Goal: Information Seeking & Learning: Learn about a topic

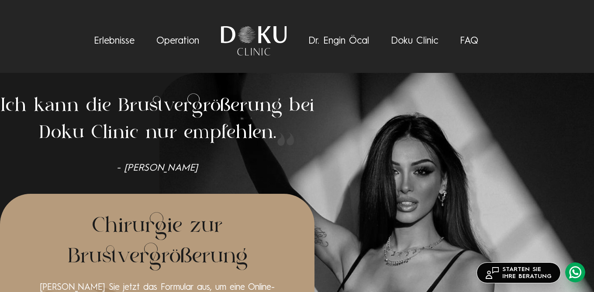
click at [108, 43] on link "Erlebnisse" at bounding box center [114, 41] width 41 height 10
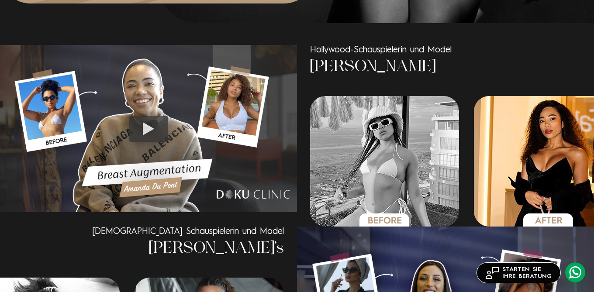
scroll to position [571, 0]
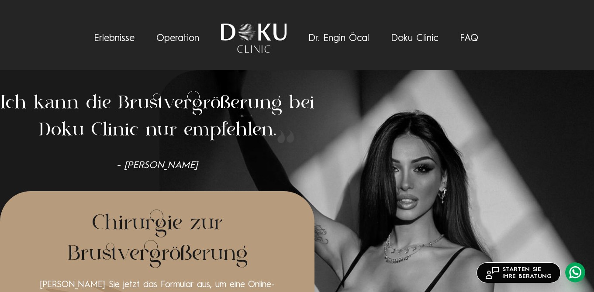
click at [176, 39] on link "Operation" at bounding box center [177, 39] width 43 height 10
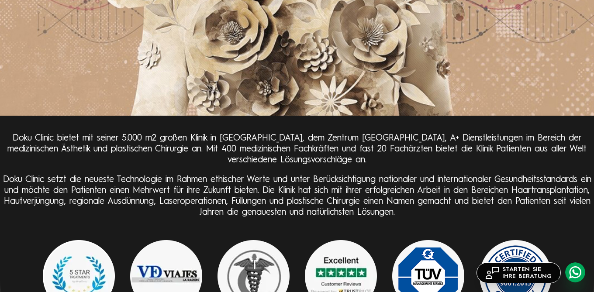
scroll to position [2301, 0]
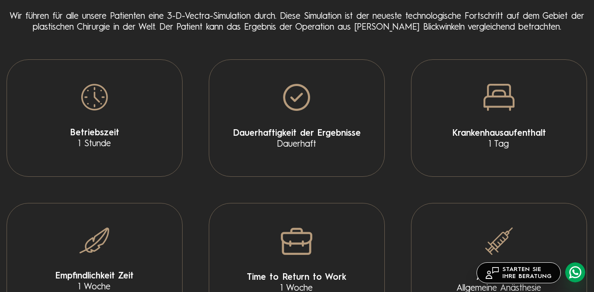
scroll to position [1637, 0]
